Goal: Find specific page/section: Find specific page/section

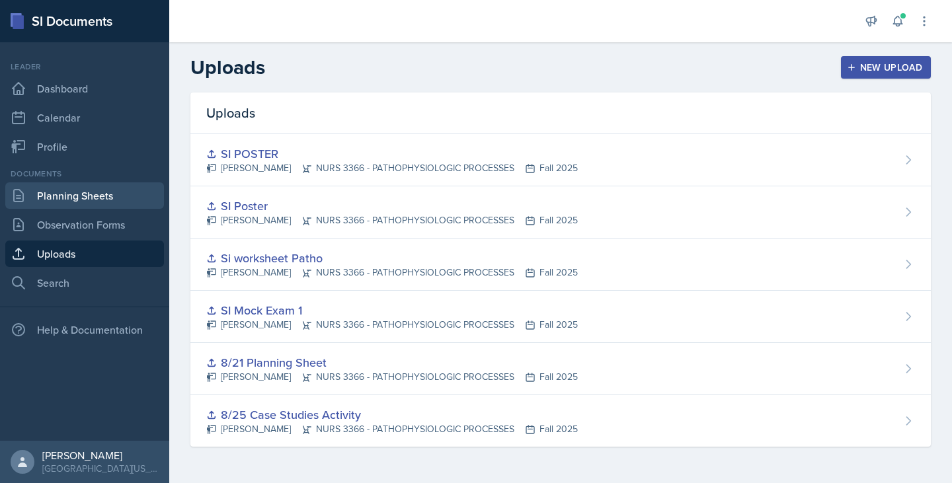
click at [95, 195] on link "Planning Sheets" at bounding box center [84, 195] width 159 height 26
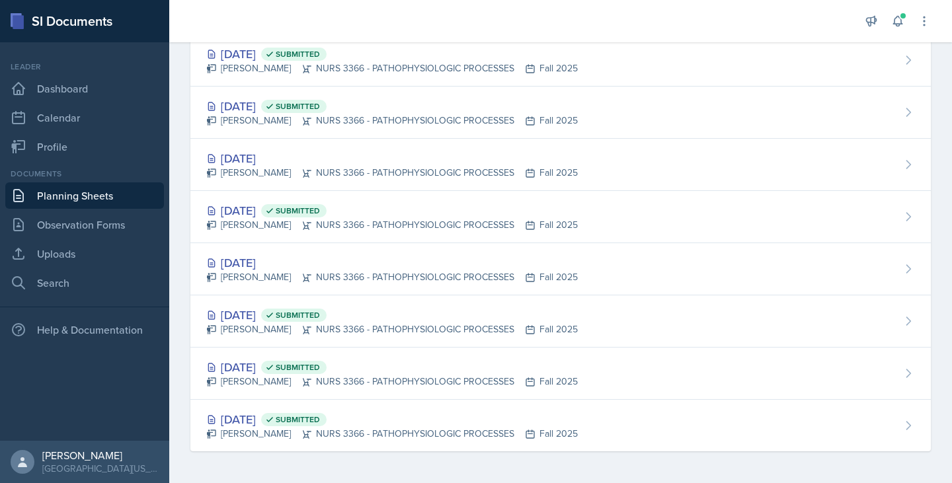
scroll to position [151, 0]
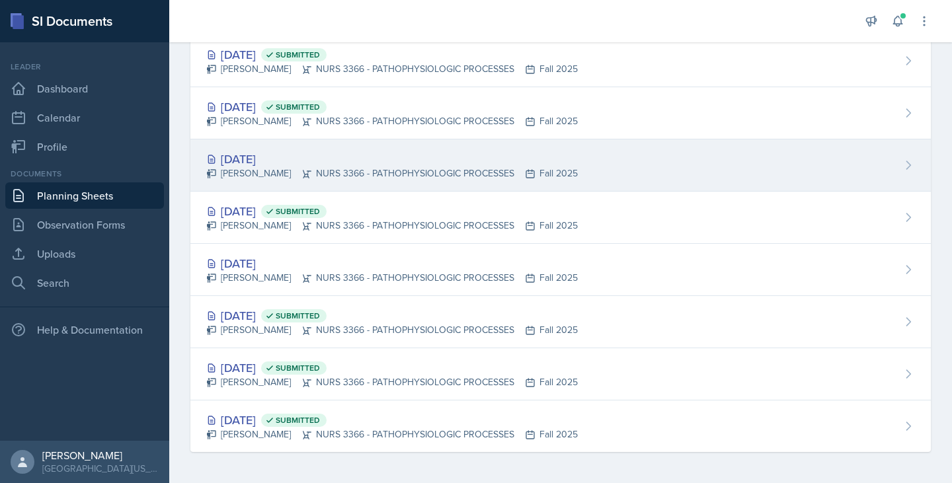
click at [235, 161] on div "[DATE]" at bounding box center [392, 159] width 372 height 18
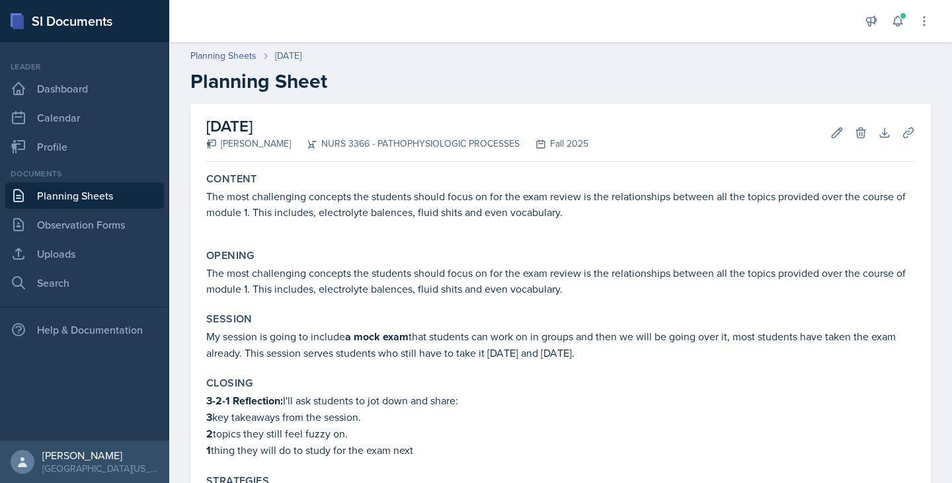
click at [68, 199] on link "Planning Sheets" at bounding box center [84, 195] width 159 height 26
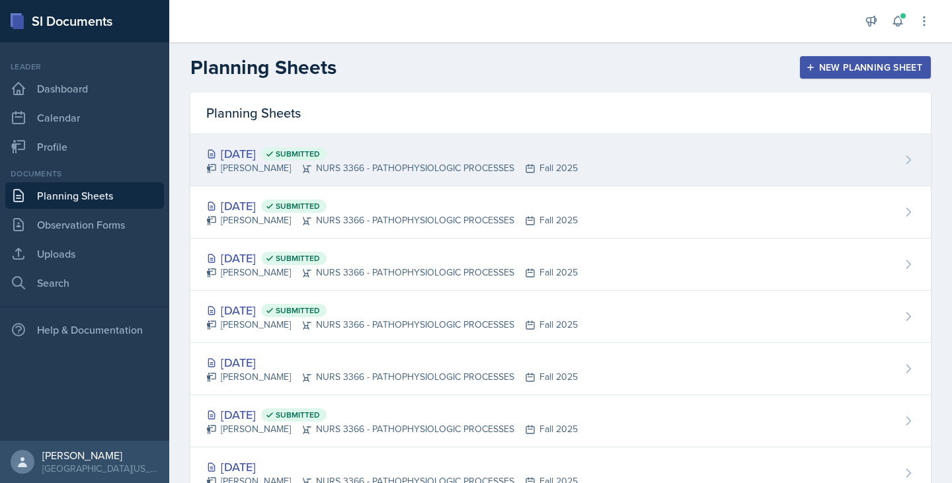
click at [394, 149] on div "[DATE] Submitted" at bounding box center [392, 154] width 372 height 18
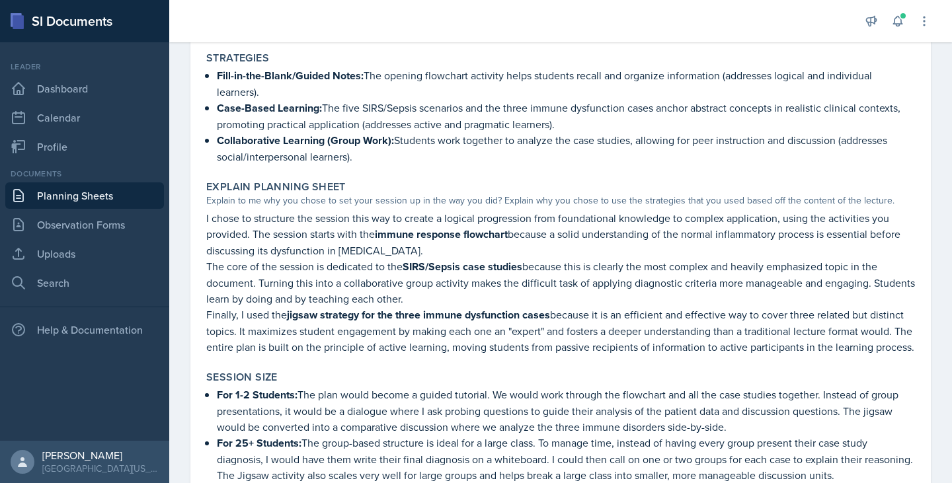
scroll to position [651, 0]
